Goal: Use online tool/utility: Utilize a website feature to perform a specific function

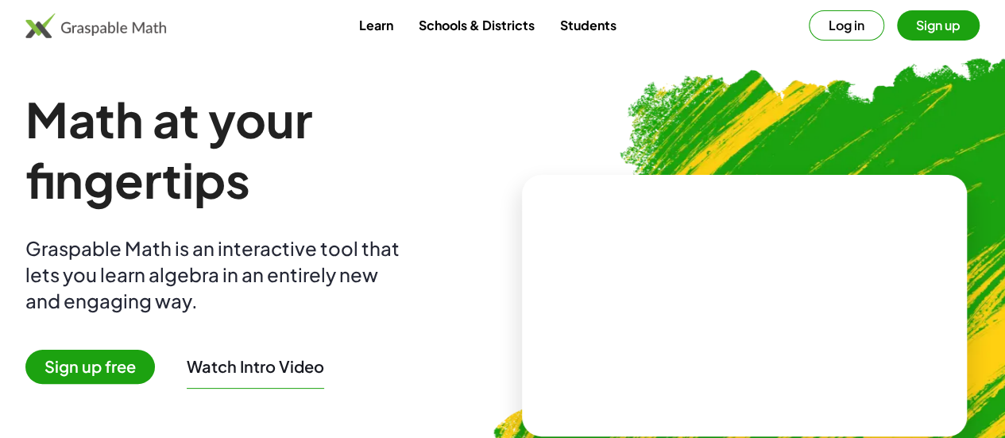
click at [899, 32] on button "Sign up" at bounding box center [938, 25] width 83 height 30
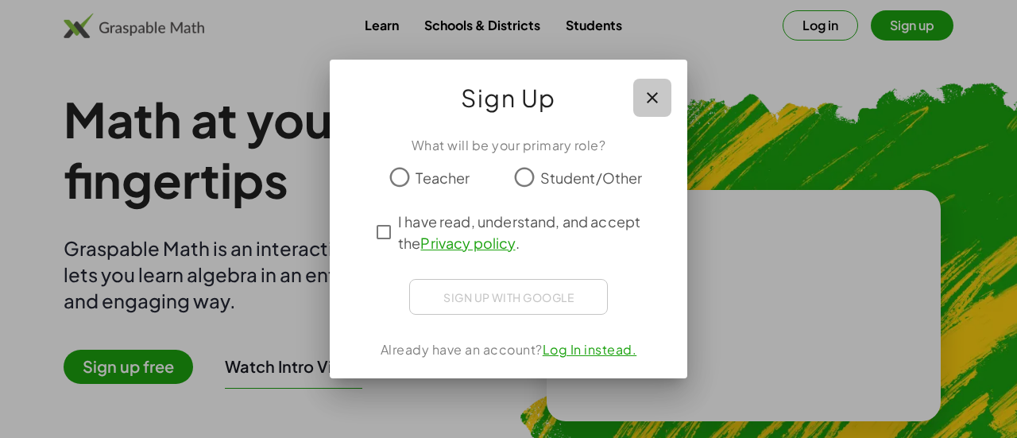
click at [664, 101] on button "button" at bounding box center [652, 98] width 38 height 38
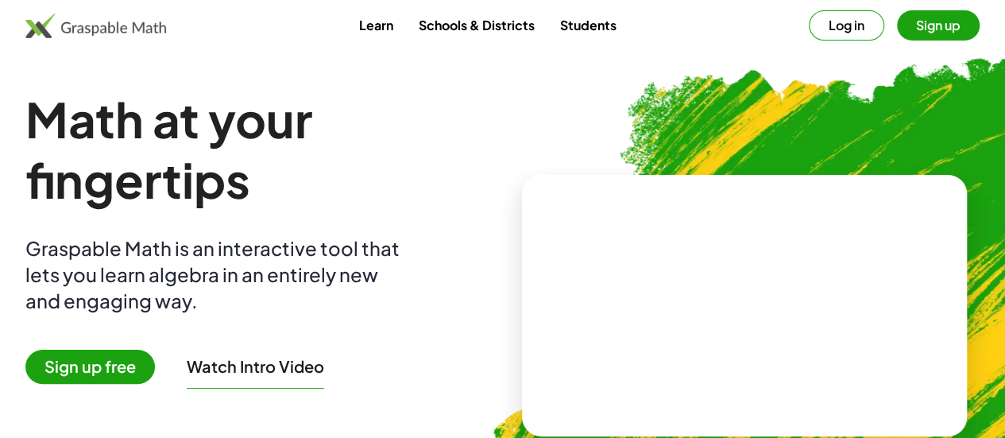
click at [897, 33] on button "Sign up" at bounding box center [938, 25] width 83 height 30
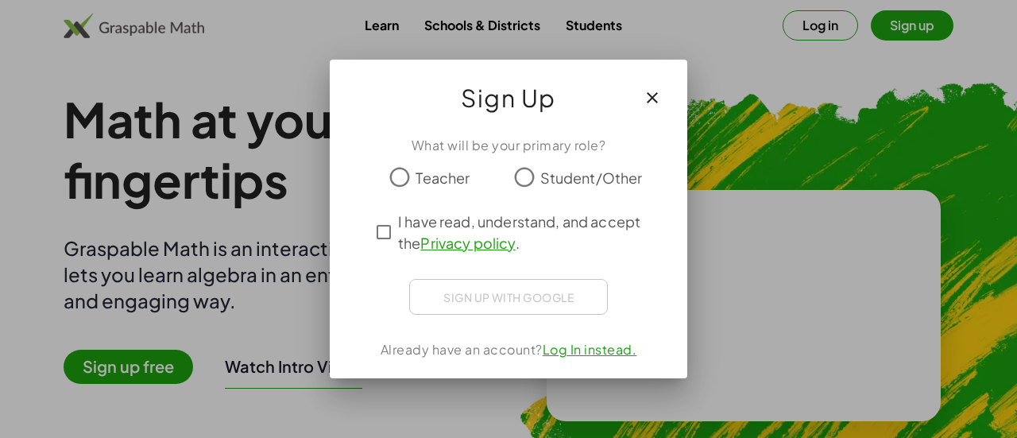
click at [660, 97] on icon "button" at bounding box center [652, 97] width 19 height 19
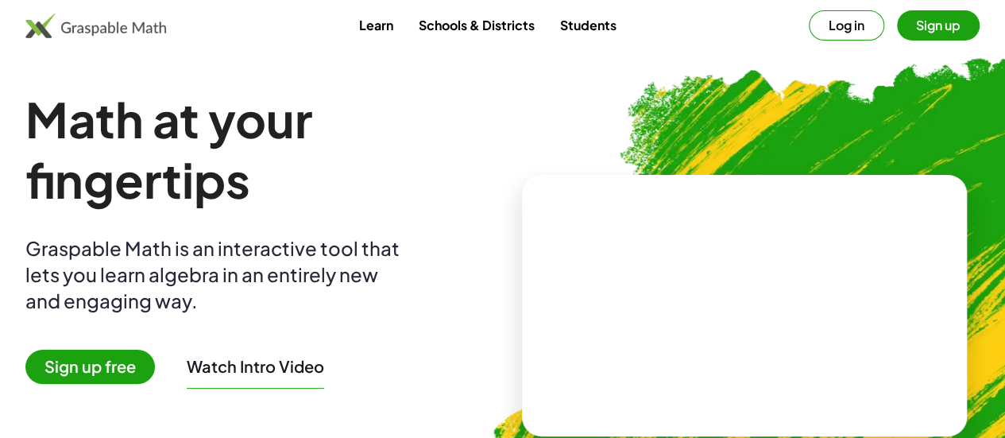
click at [134, 368] on span "Sign up free" at bounding box center [90, 367] width 130 height 34
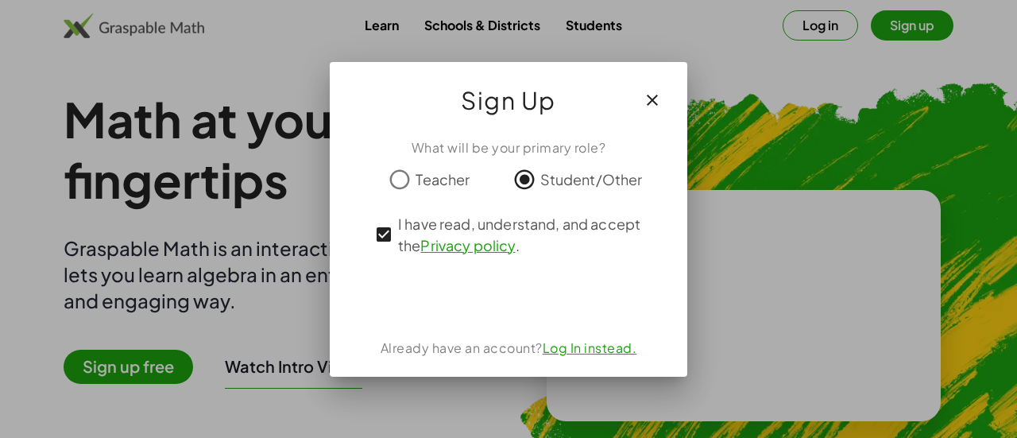
click at [656, 106] on icon "button" at bounding box center [652, 100] width 19 height 19
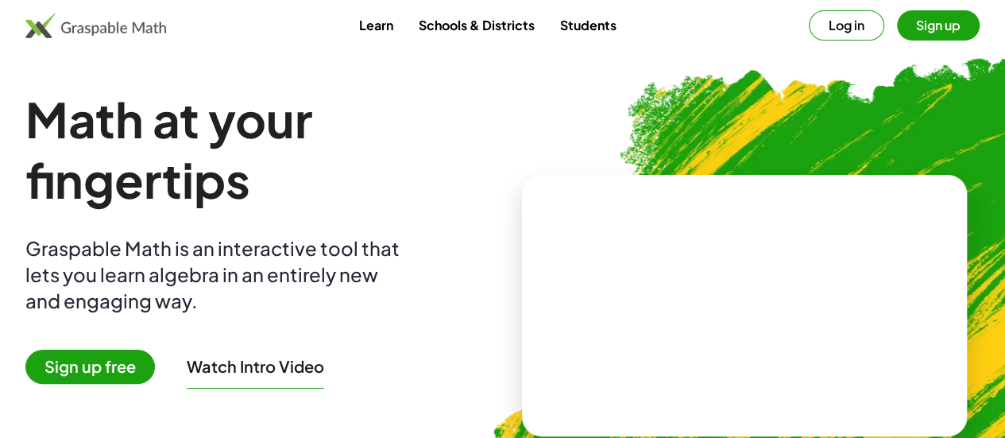
click at [686, 246] on video at bounding box center [744, 305] width 238 height 119
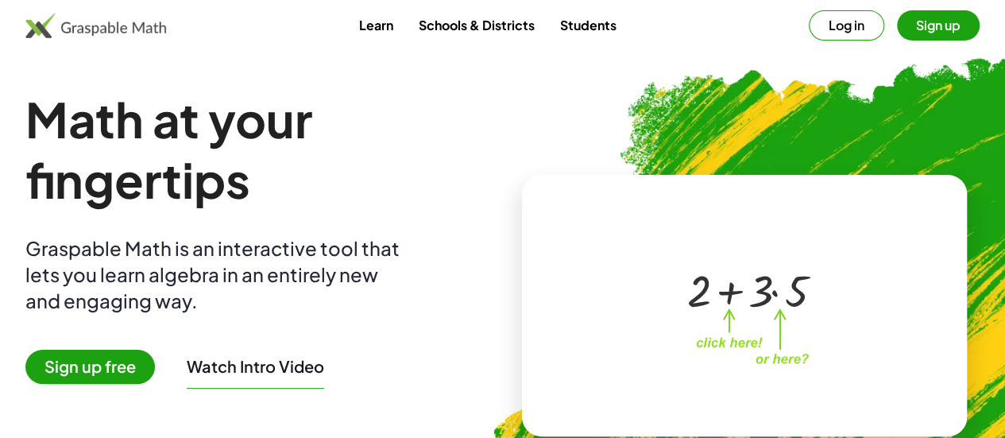
click at [729, 240] on div at bounding box center [742, 289] width 272 height 127
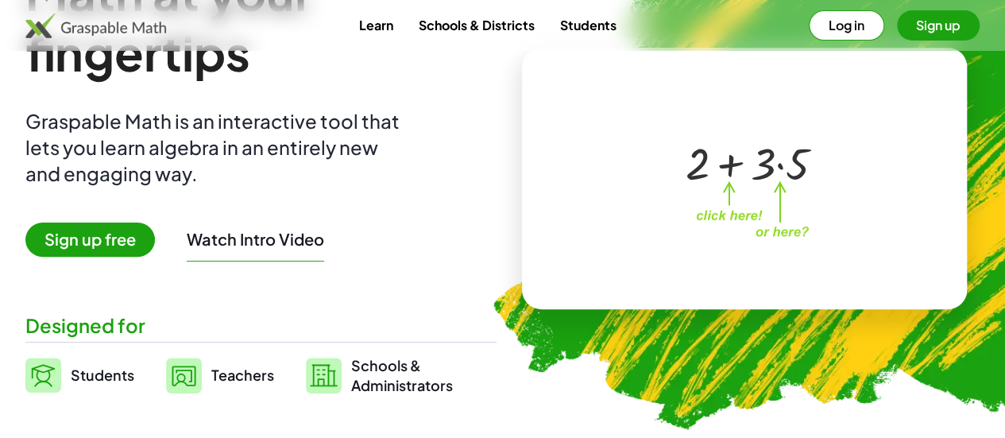
scroll to position [87, 0]
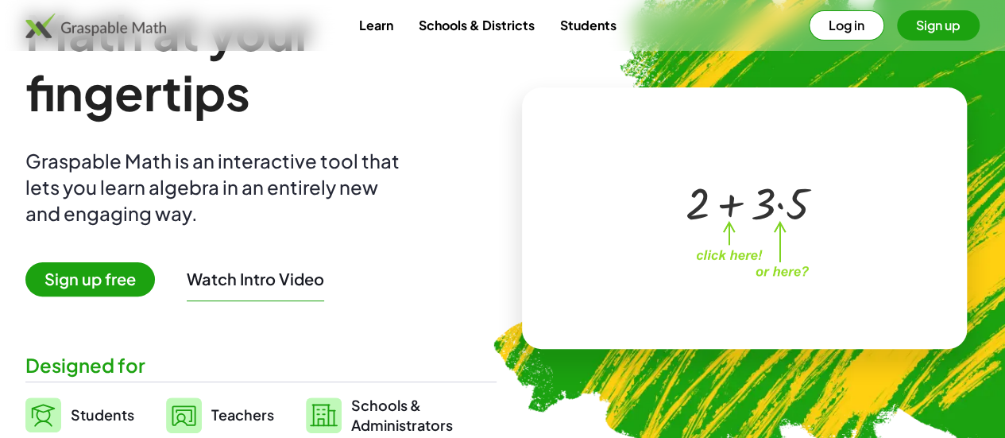
click at [596, 40] on div "Learn Schools & Districts Students Log in Sign up" at bounding box center [502, 25] width 1005 height 30
click at [592, 23] on link "Students" at bounding box center [588, 24] width 82 height 29
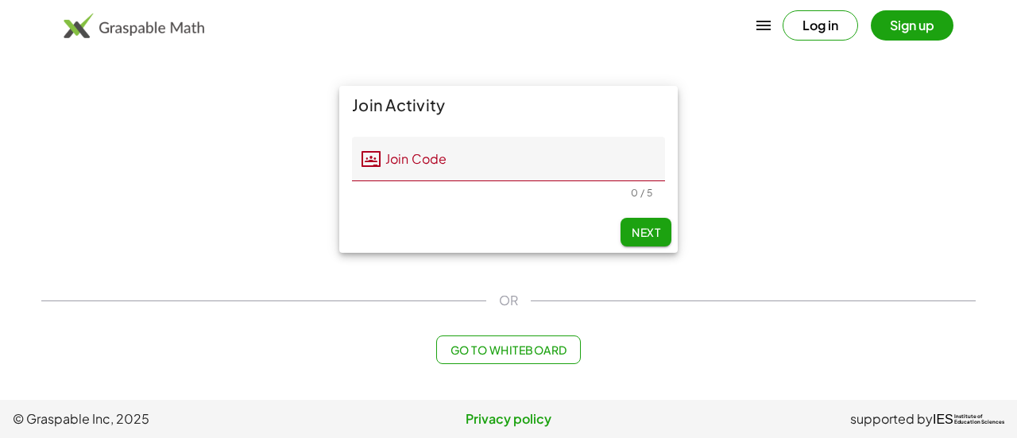
click at [911, 31] on button "Sign up" at bounding box center [912, 25] width 83 height 30
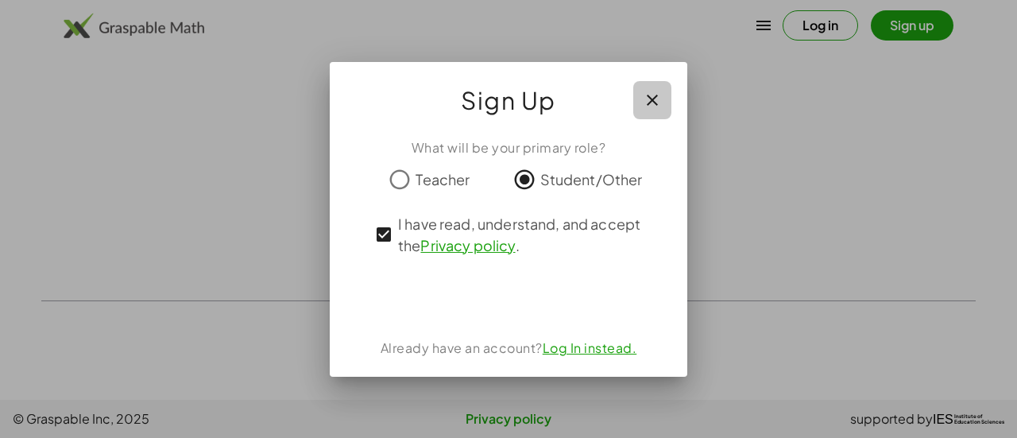
click at [660, 110] on button "button" at bounding box center [652, 100] width 38 height 38
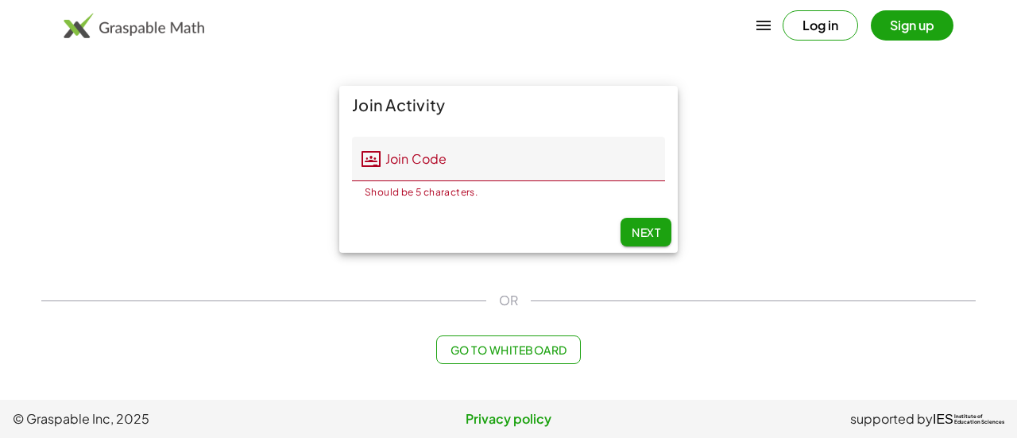
click at [819, 37] on button "Log in" at bounding box center [820, 25] width 75 height 30
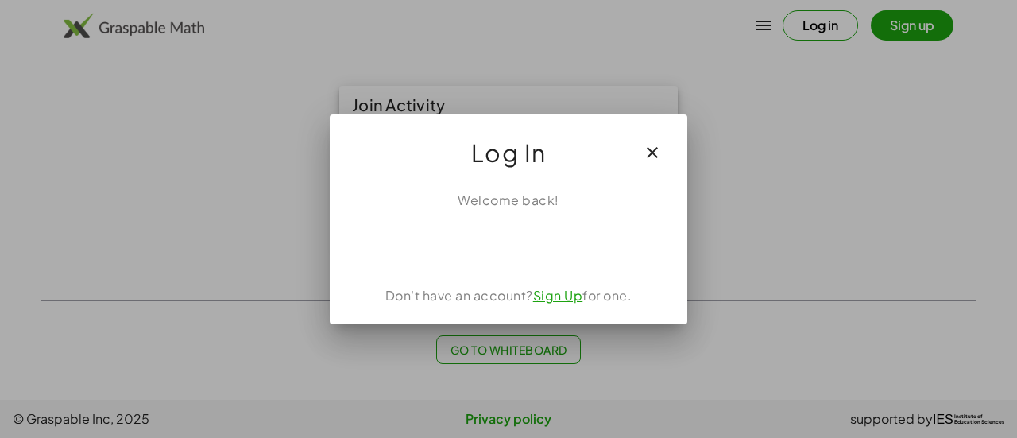
click at [520, 266] on div "Welcome back! Don't have an account? Sign Up for one." at bounding box center [509, 251] width 358 height 146
click at [650, 153] on icon "button" at bounding box center [652, 152] width 19 height 19
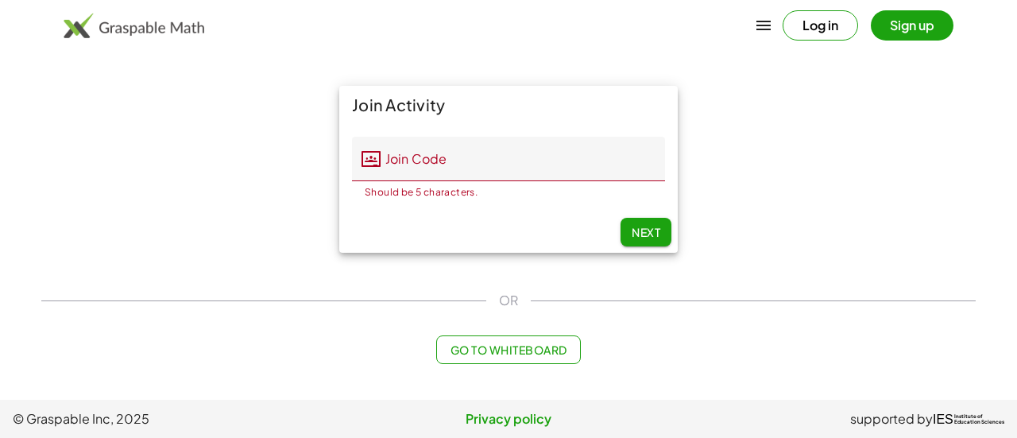
click at [505, 350] on span "Go to Whiteboard" at bounding box center [508, 349] width 117 height 14
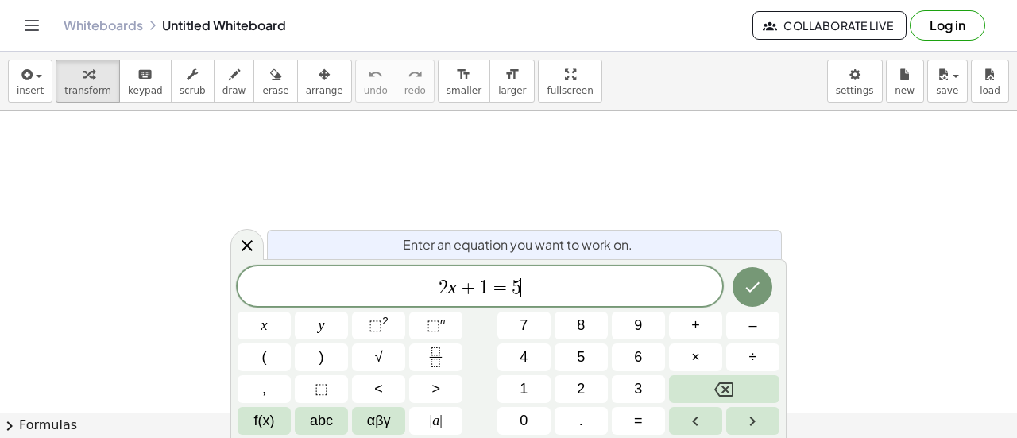
click at [687, 289] on span "2 x + 1 = 5 ​" at bounding box center [480, 288] width 485 height 22
click at [551, 323] on div "​ x y ⬚ 2 ⬚ n 7 8 9 + – ( ) √ 4 5 6 × ÷ , ⬚ < > 1 2 3 f(x) abc αβγ | a | 0 . =" at bounding box center [509, 350] width 542 height 168
click at [459, 292] on span "​" at bounding box center [480, 288] width 485 height 22
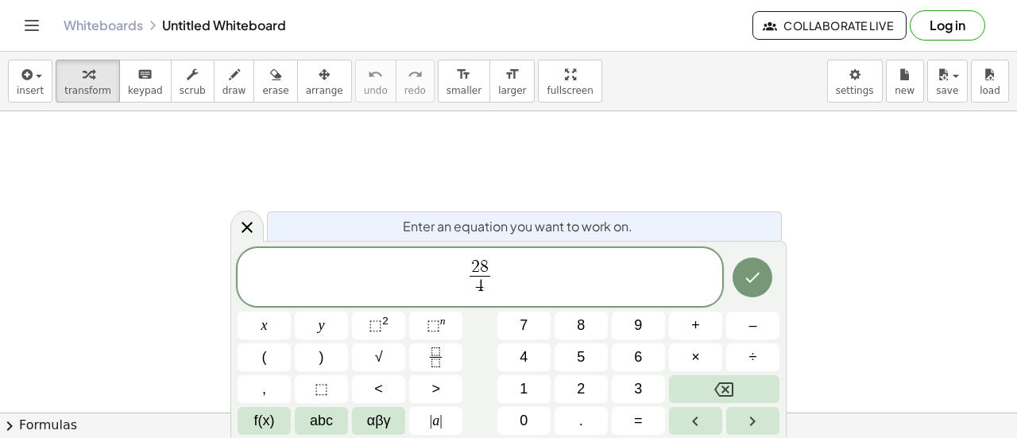
click at [291, 312] on div at bounding box center [264, 326] width 53 height 28
click at [750, 265] on button "Done" at bounding box center [753, 277] width 40 height 40
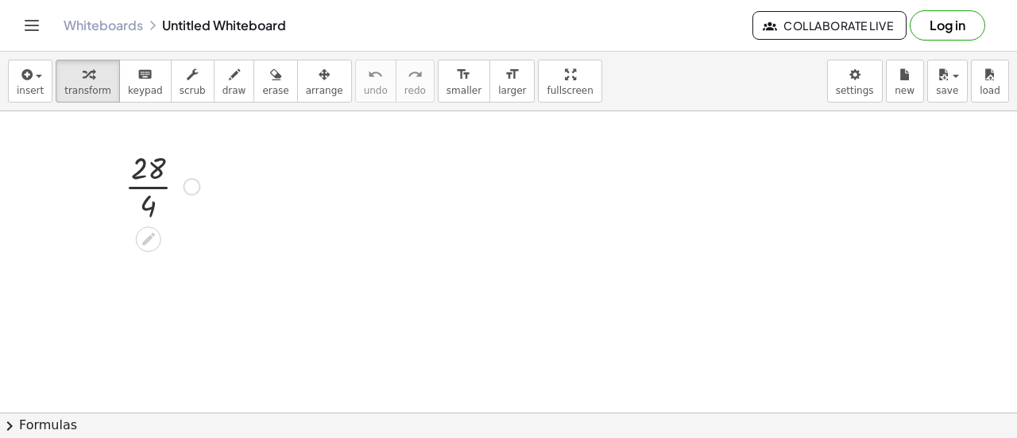
click at [190, 190] on div at bounding box center [191, 186] width 17 height 17
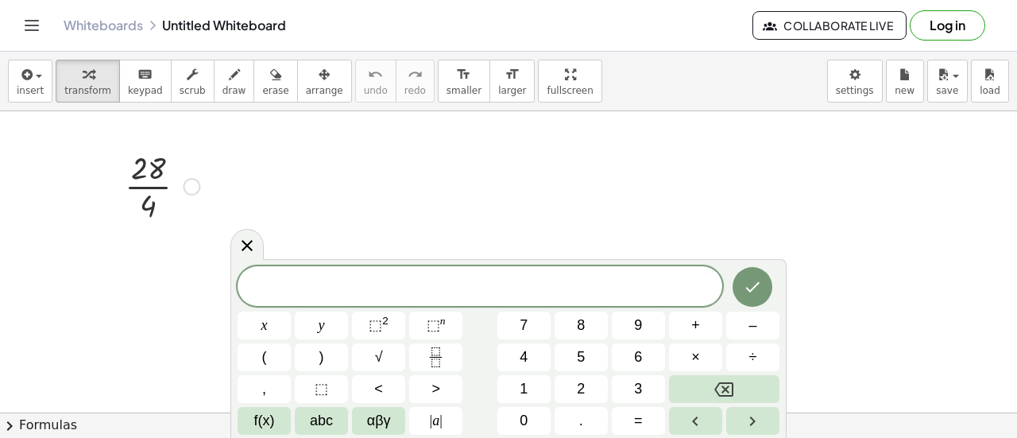
click at [156, 193] on div at bounding box center [162, 184] width 91 height 79
click at [243, 250] on icon at bounding box center [247, 244] width 11 height 11
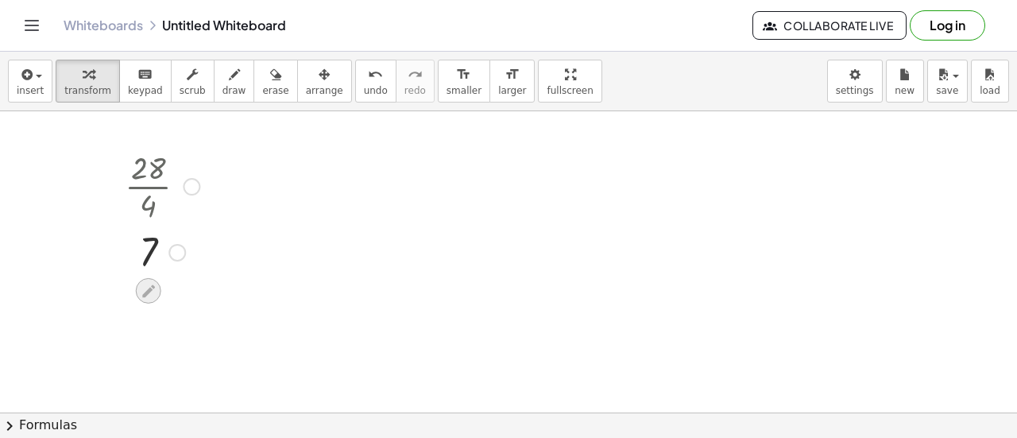
click at [148, 289] on icon at bounding box center [148, 290] width 13 height 13
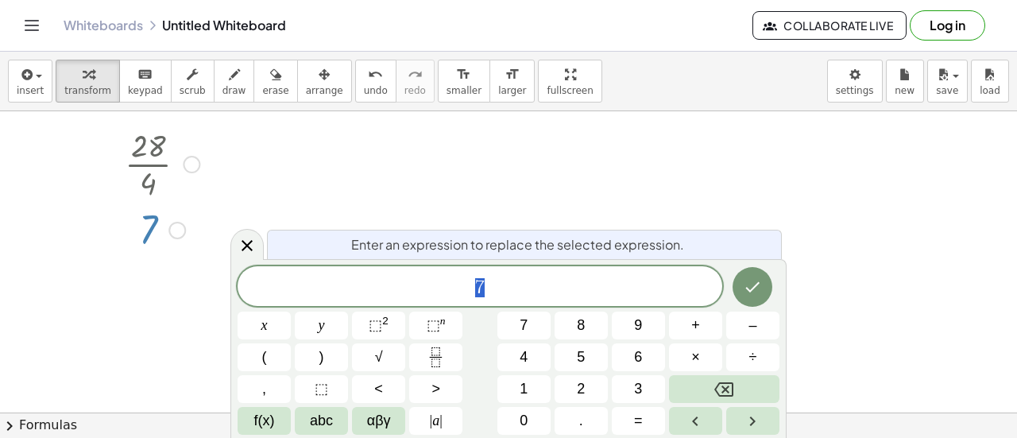
scroll to position [22, 0]
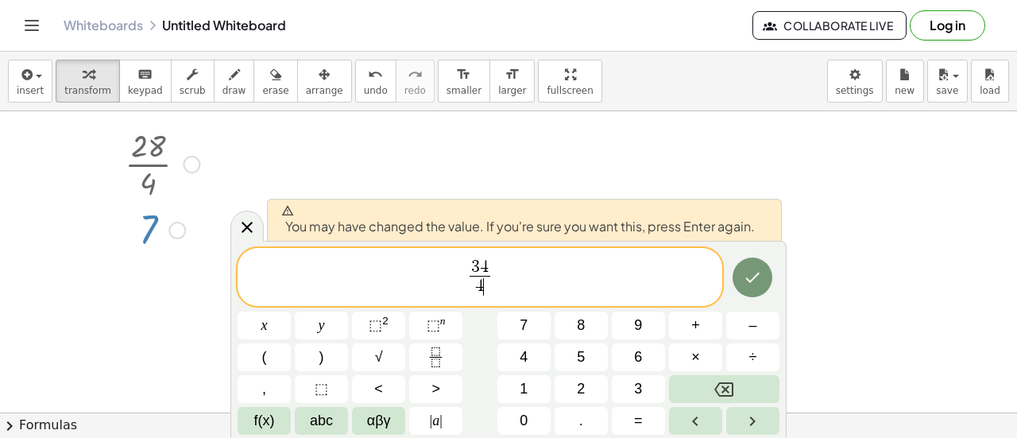
click at [291, 312] on div at bounding box center [264, 326] width 53 height 28
click at [757, 273] on icon "Done" at bounding box center [752, 277] width 19 height 19
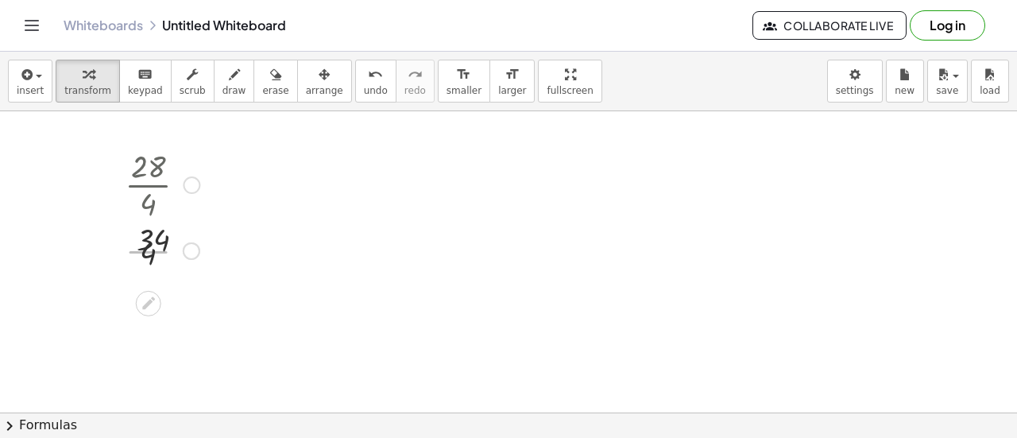
scroll to position [0, 0]
click at [135, 319] on div at bounding box center [162, 316] width 91 height 79
click at [146, 323] on div at bounding box center [162, 316] width 91 height 79
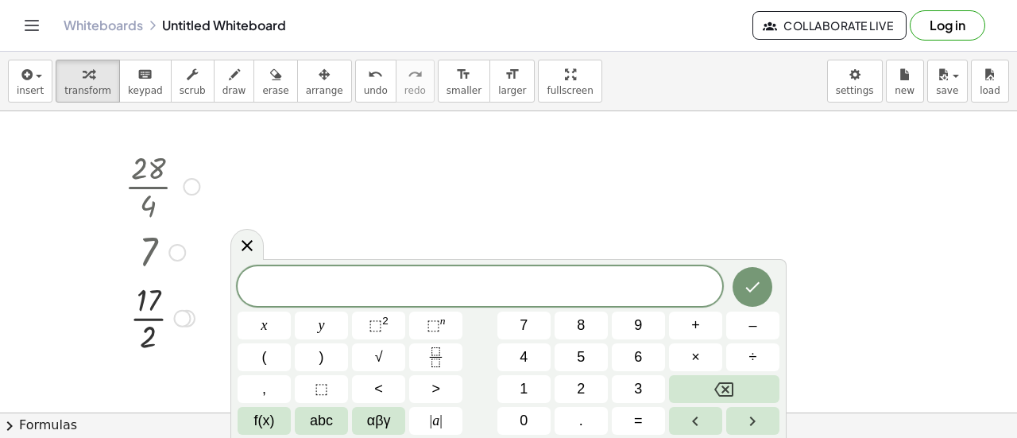
click at [181, 317] on div at bounding box center [181, 317] width 17 height 17
click at [252, 233] on div at bounding box center [246, 244] width 33 height 31
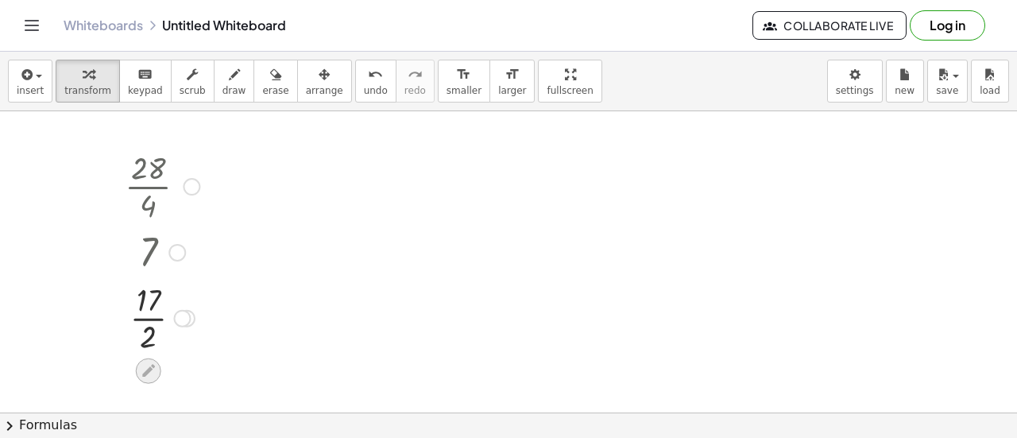
click at [155, 363] on icon at bounding box center [148, 370] width 17 height 17
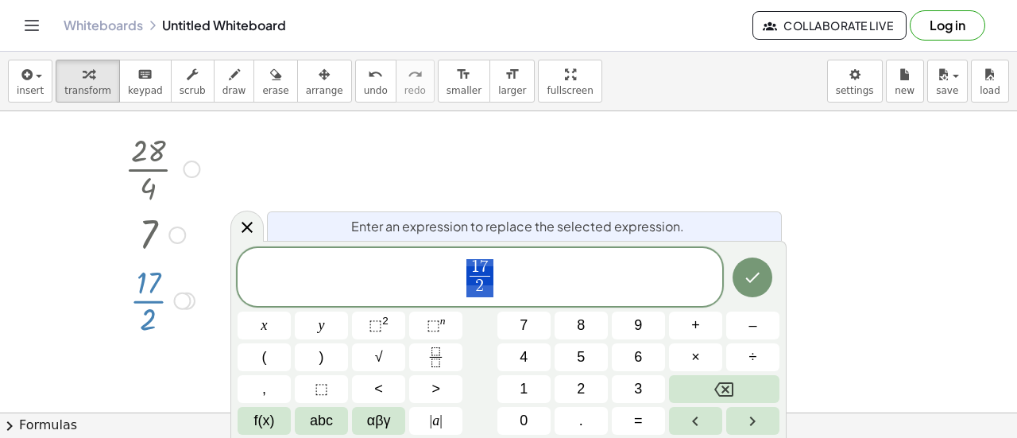
scroll to position [22, 0]
click at [184, 285] on div at bounding box center [162, 293] width 91 height 79
click at [184, 287] on div "Transform line Copy line as LaTeX Copy derivation as LaTeX Expand new lines: On" at bounding box center [181, 295] width 17 height 17
click at [247, 225] on icon at bounding box center [247, 227] width 19 height 19
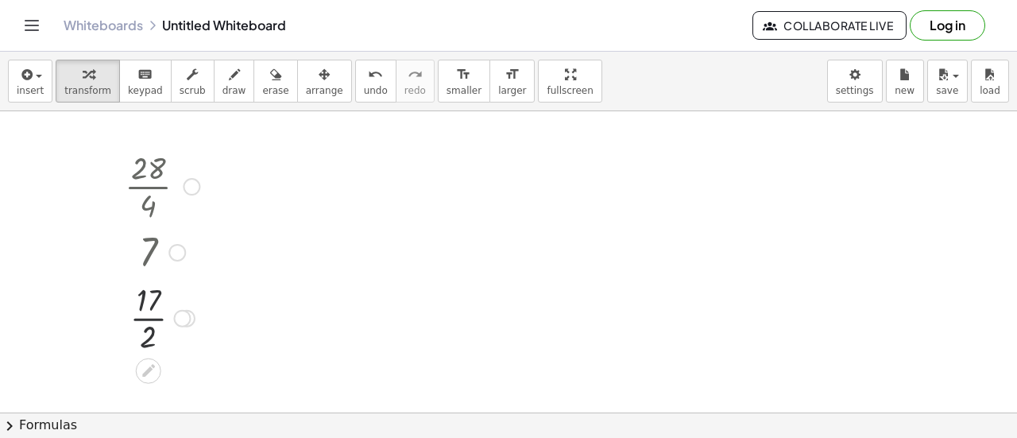
scroll to position [0, 0]
click at [194, 316] on div "Fix a mistake Transform line Copy line as LaTeX Copy derivation as LaTeX Expand…" at bounding box center [186, 317] width 17 height 17
click at [184, 315] on div "Transform line Copy line as LaTeX Copy derivation as LaTeX Expand new lines: On" at bounding box center [181, 317] width 17 height 17
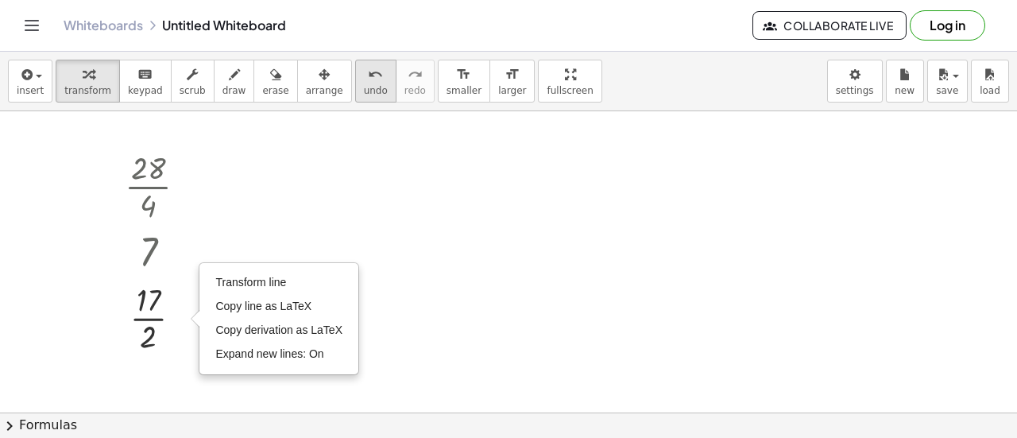
click at [360, 95] on button "undo undo" at bounding box center [375, 81] width 41 height 43
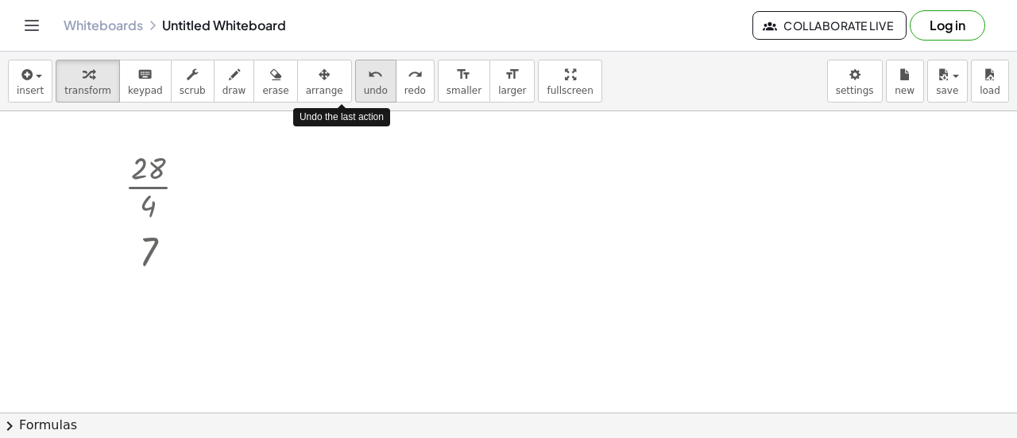
click at [360, 95] on button "undo undo" at bounding box center [375, 81] width 41 height 43
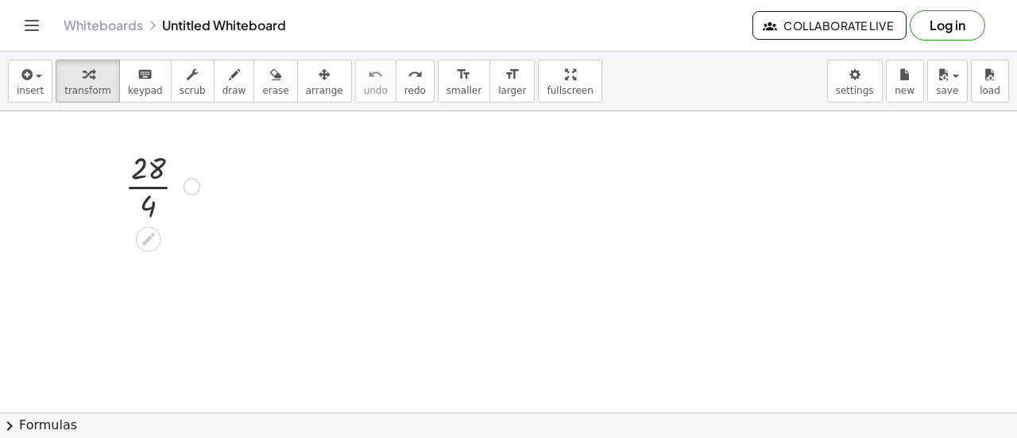
click at [155, 171] on div at bounding box center [162, 184] width 91 height 79
click at [187, 186] on div at bounding box center [191, 186] width 17 height 17
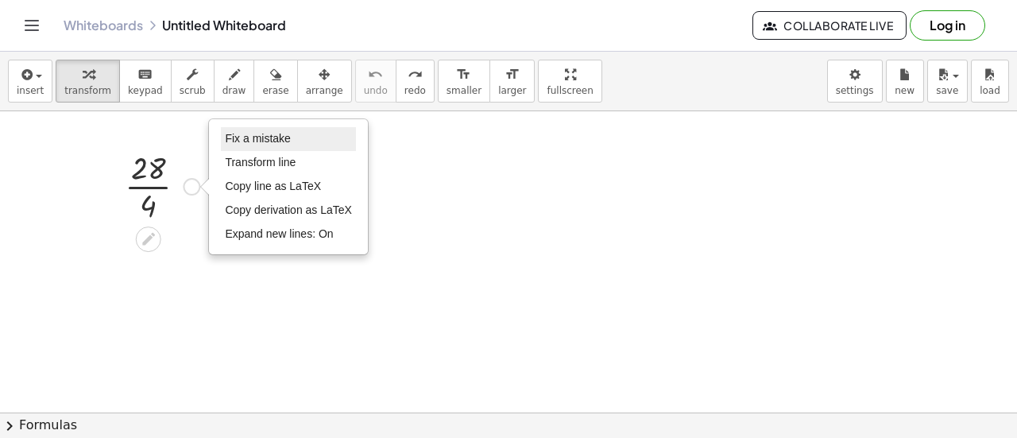
click at [253, 134] on span "Fix a mistake" at bounding box center [257, 138] width 65 height 13
